Goal: Transaction & Acquisition: Purchase product/service

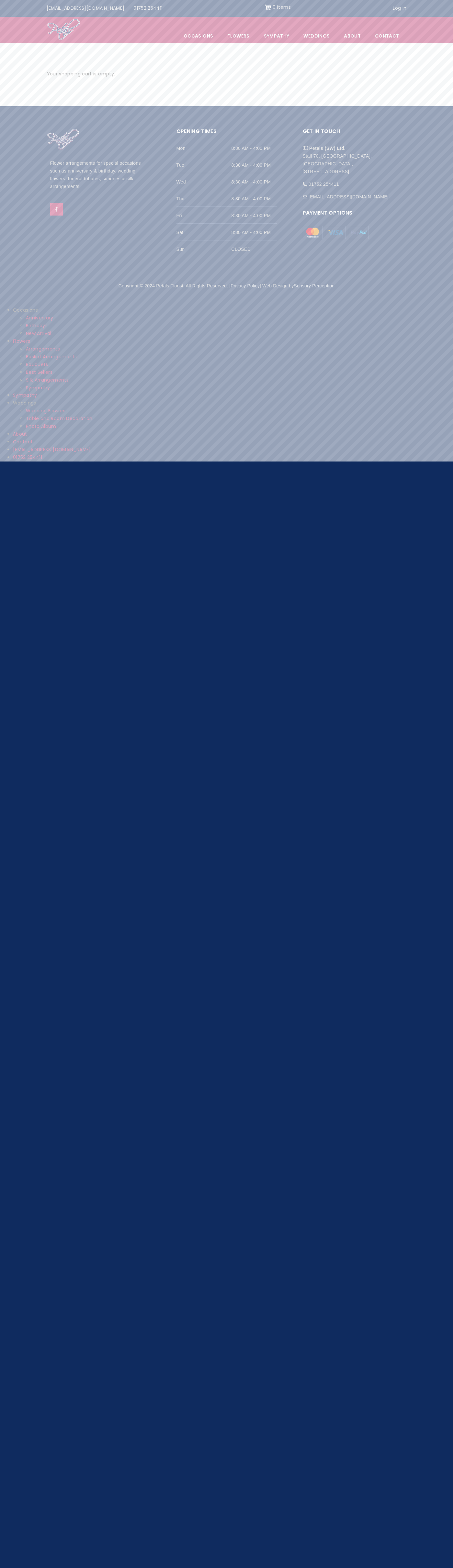
click at [412, 26] on nav "Menu Occasions Anniversary Birthdays New Arrival Flowers Arrangements Basket Ar…" at bounding box center [226, 30] width 453 height 26
click at [431, 466] on html "Skip to main content Top menu Info@petals-florist.co.uk 01752 254411 0 items Us…" at bounding box center [226, 233] width 453 height 466
click at [70, 466] on html "Skip to main content Top menu Info@petals-florist.co.uk 01752 254411 0 items Us…" at bounding box center [226, 233] width 453 height 466
click at [18, 466] on html "Skip to main content Top menu Info@petals-florist.co.uk 01752 254411 0 items Us…" at bounding box center [226, 233] width 453 height 466
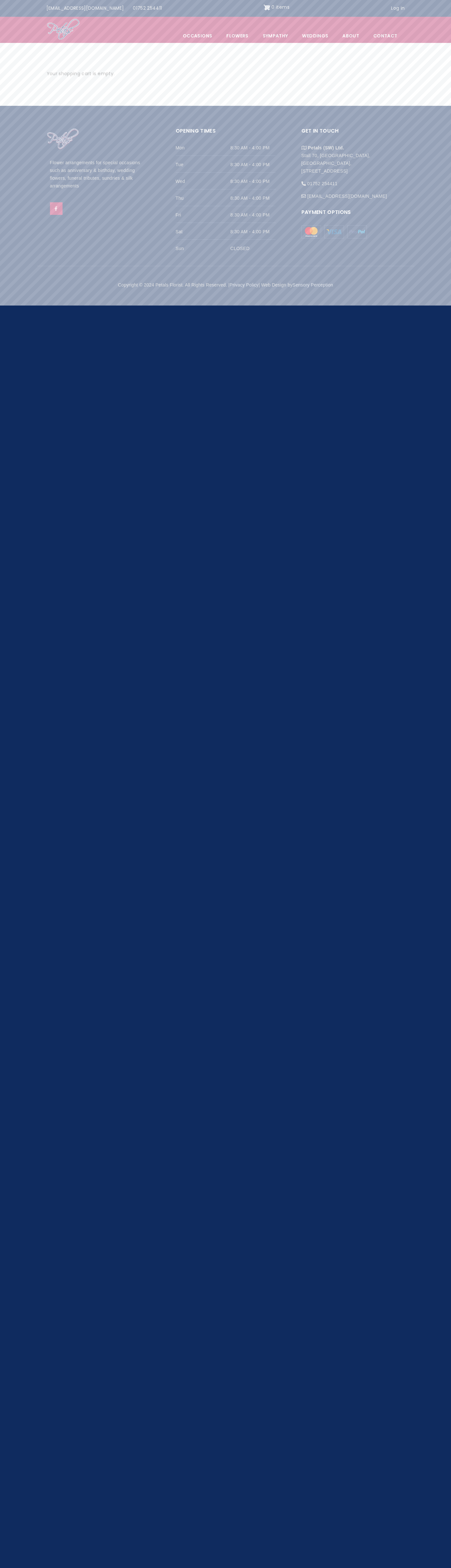
click at [334, 232] on img at bounding box center [334, 232] width 19 height 13
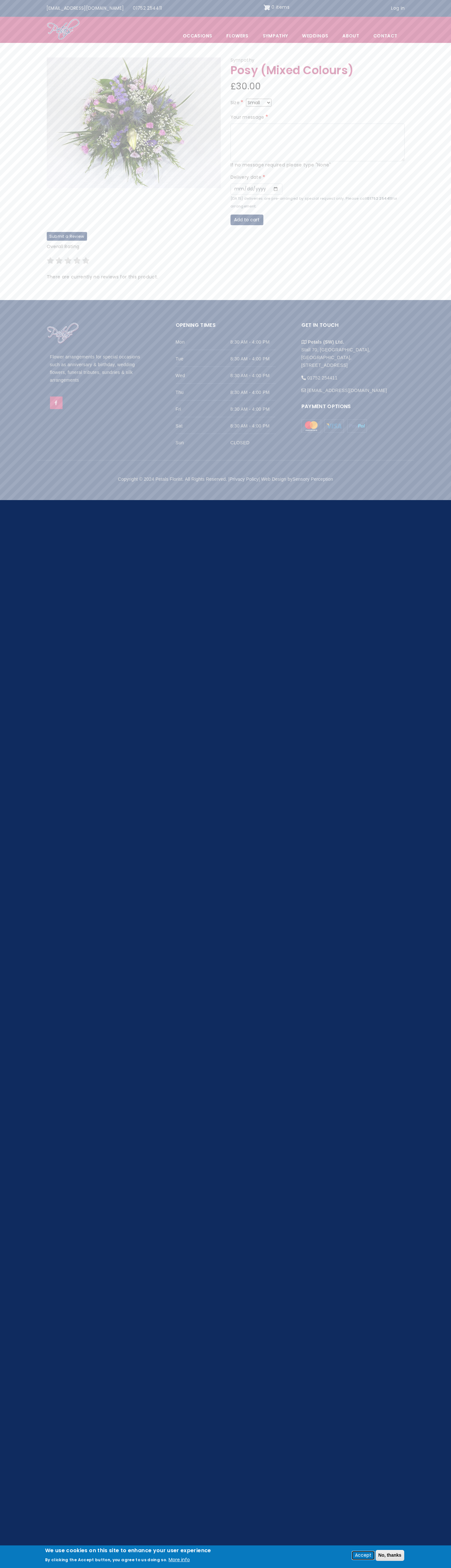
click at [362, 1555] on button "Accept" at bounding box center [363, 1555] width 22 height 7
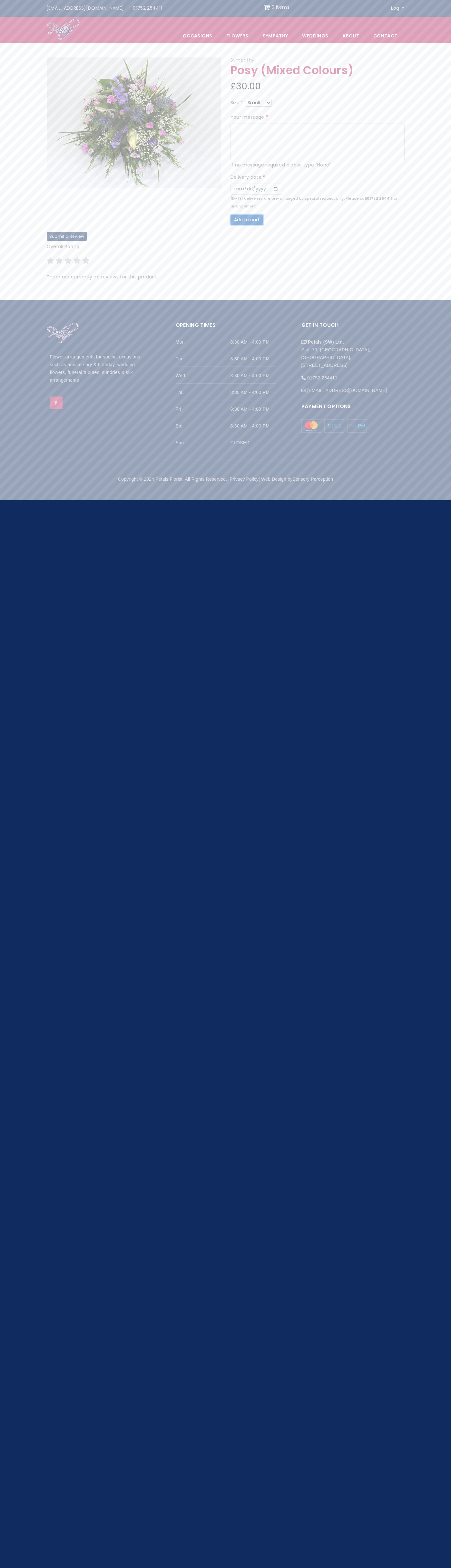
click at [247, 220] on button "Add to cart" at bounding box center [247, 220] width 33 height 11
